Goal: Task Accomplishment & Management: Use online tool/utility

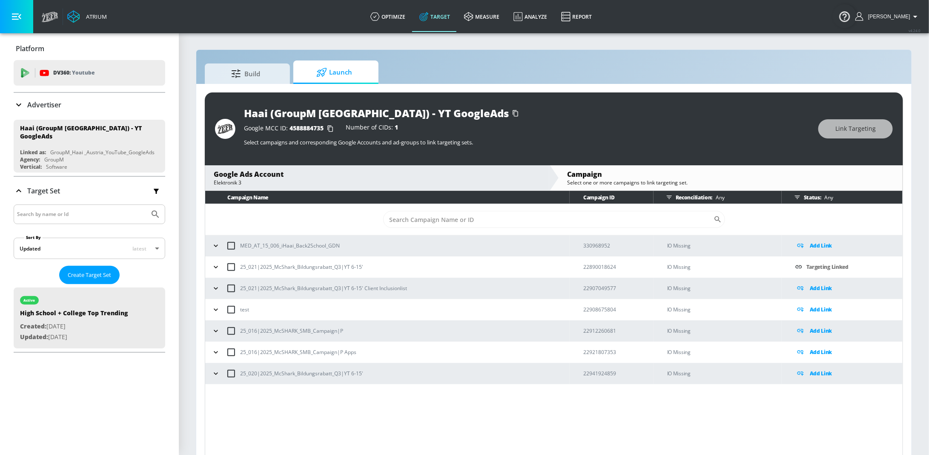
click at [446, 22] on link "Target" at bounding box center [434, 16] width 45 height 31
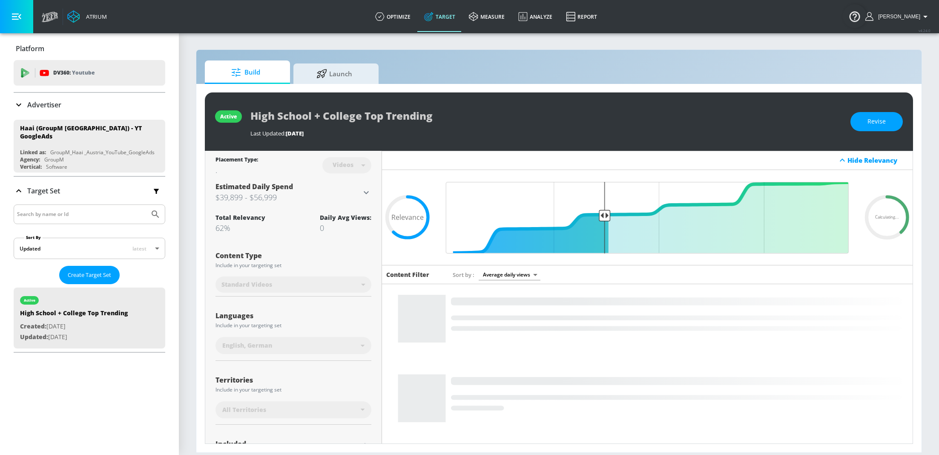
click at [51, 103] on p "Advertiser" at bounding box center [44, 104] width 34 height 9
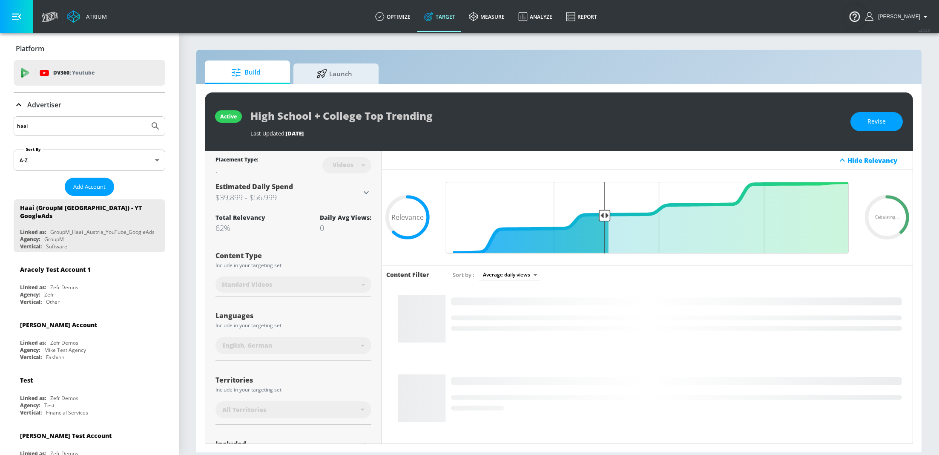
click at [86, 127] on input "haai" at bounding box center [81, 125] width 129 height 11
type input "warner"
click at [146, 117] on button "Submit Search" at bounding box center [155, 126] width 19 height 19
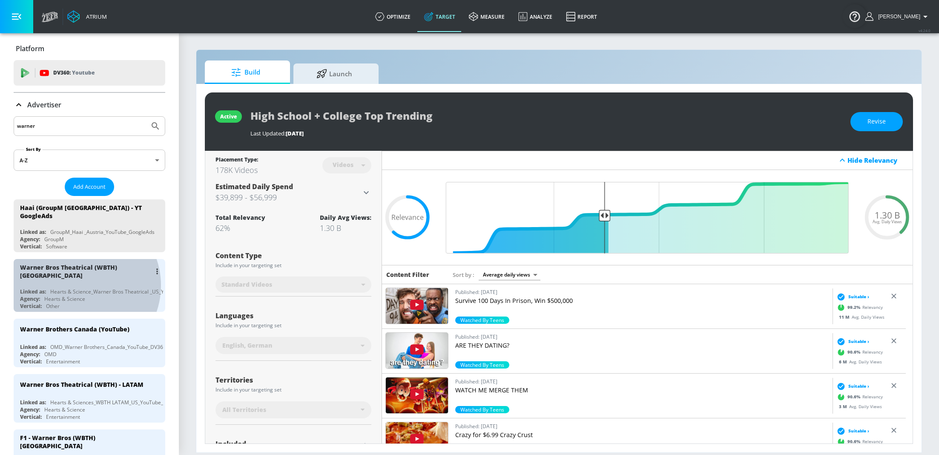
click at [80, 288] on div "Hearts & Science_Warner Bros Theatrical _US_YouTube_GoogleAds" at bounding box center [130, 291] width 160 height 7
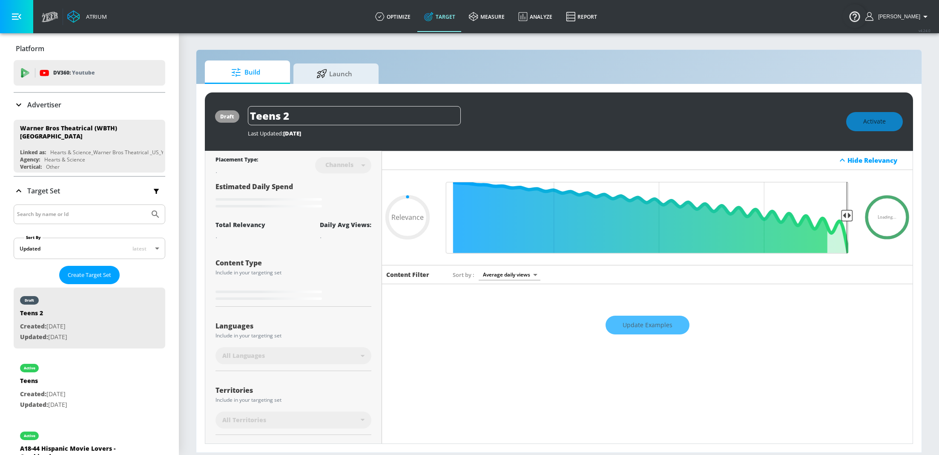
click at [444, 17] on link "Target" at bounding box center [439, 16] width 45 height 31
type input "0.05"
click at [344, 60] on div "Build Launch draft Teens 2 Last Updated: [DATE] Activate Placement Type: Channe…" at bounding box center [559, 250] width 726 height 403
click at [346, 72] on span "Launch" at bounding box center [334, 72] width 65 height 20
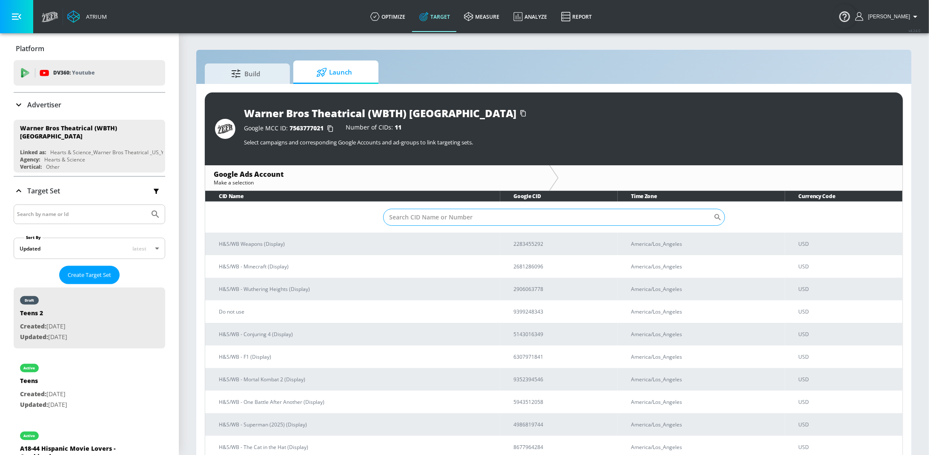
click at [452, 210] on input "Sort By" at bounding box center [548, 217] width 330 height 17
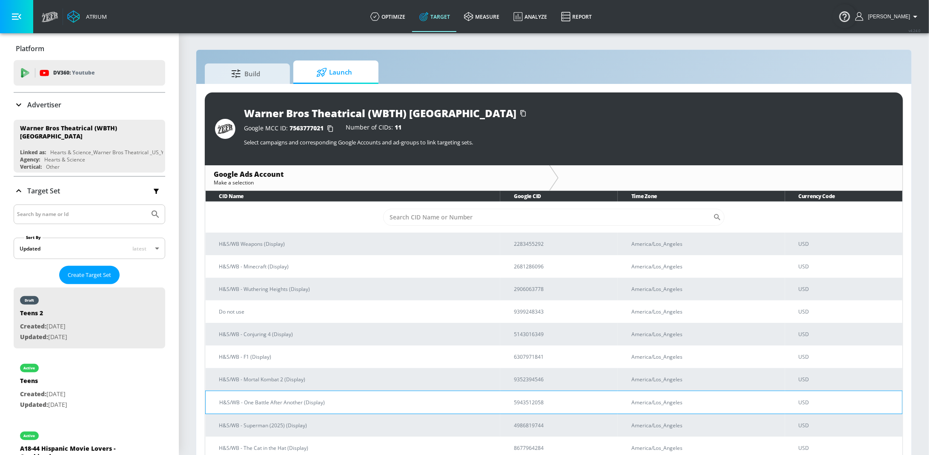
click at [351, 400] on p "H&S/WB - One Battle After Another (Display)" at bounding box center [356, 402] width 274 height 9
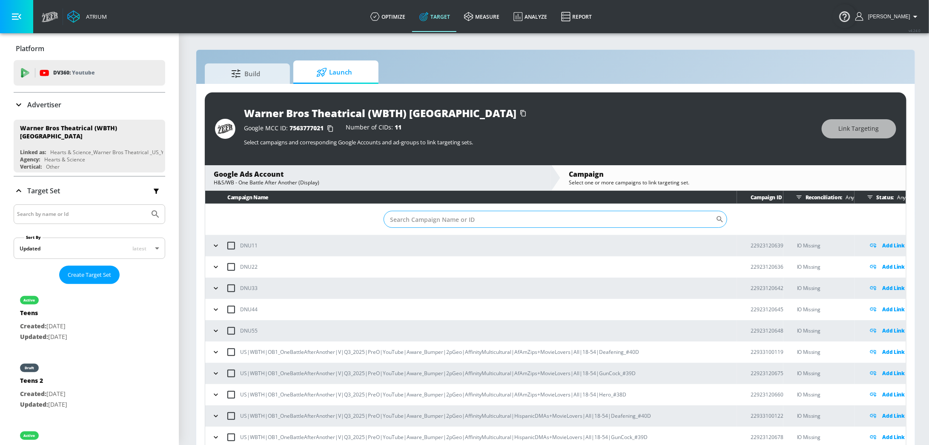
click at [445, 214] on input "Sort By" at bounding box center [550, 219] width 332 height 17
paste input "22897724305"
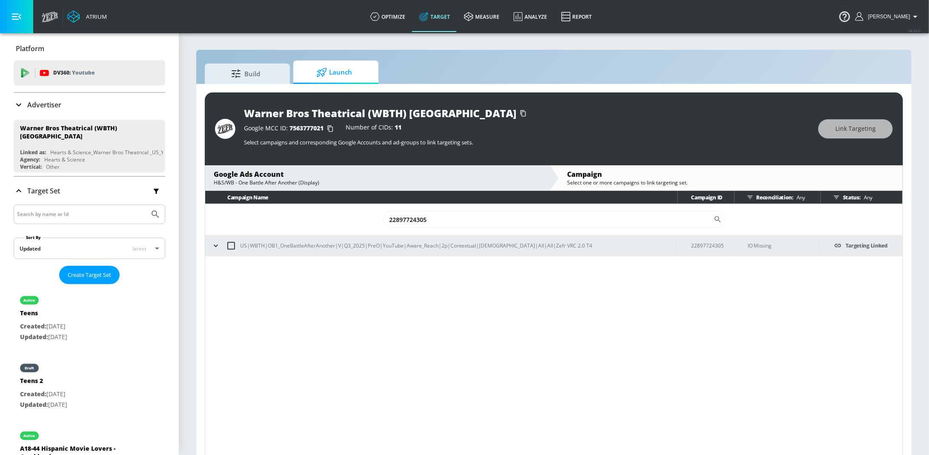
type input "22897724305"
click at [210, 243] on button "button" at bounding box center [215, 245] width 13 height 13
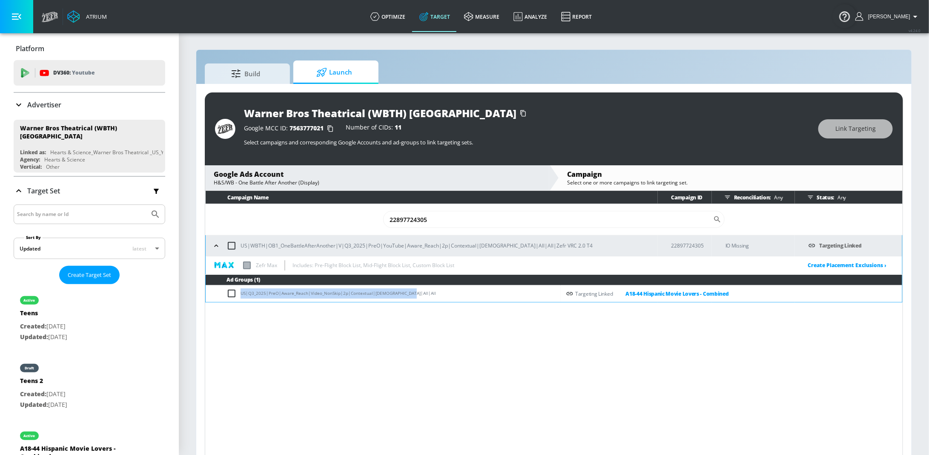
drag, startPoint x: 415, startPoint y: 293, endPoint x: 241, endPoint y: 295, distance: 174.1
click at [241, 295] on td "US|Q3_2025|PreO|Aware_Reach|Video_NonSkip|2p|Contextual|Hispanic|All|All" at bounding box center [383, 293] width 355 height 17
copy td "US|Q3_2025|PreO|Aware_Reach|Video_NonSkip|2p|Contextual|Hispanic|All|All"
